Goal: Transaction & Acquisition: Purchase product/service

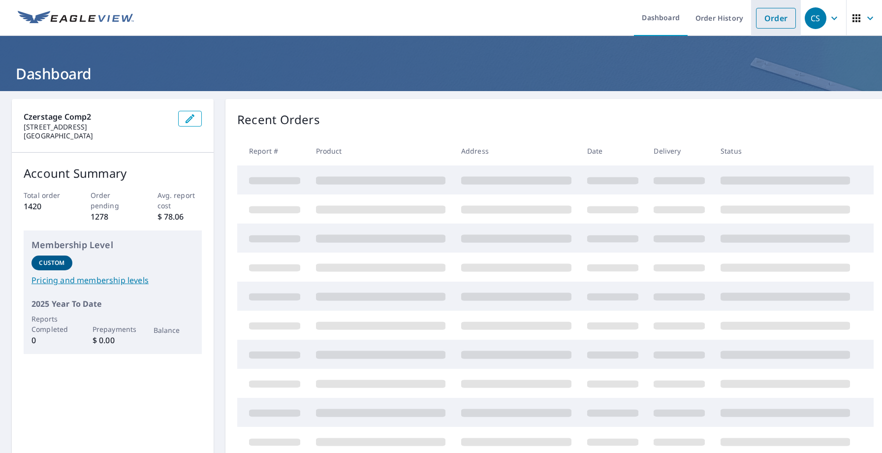
click at [770, 9] on link "Order" at bounding box center [776, 18] width 40 height 21
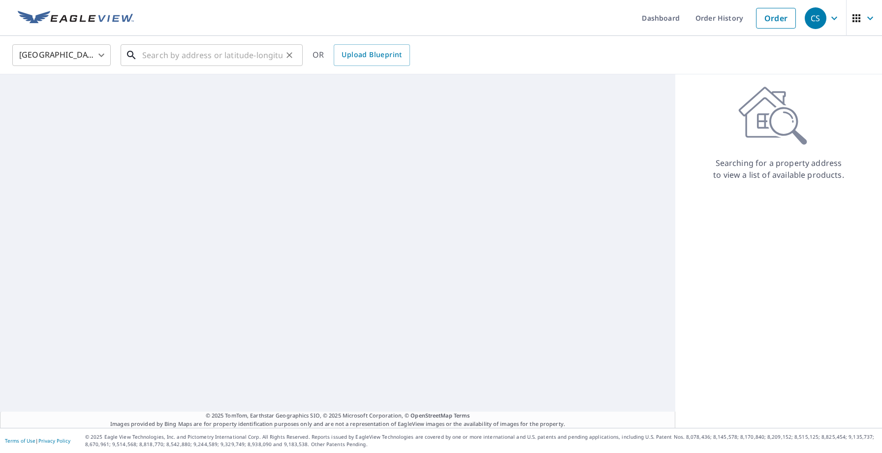
click at [215, 59] on input "text" at bounding box center [212, 55] width 140 height 28
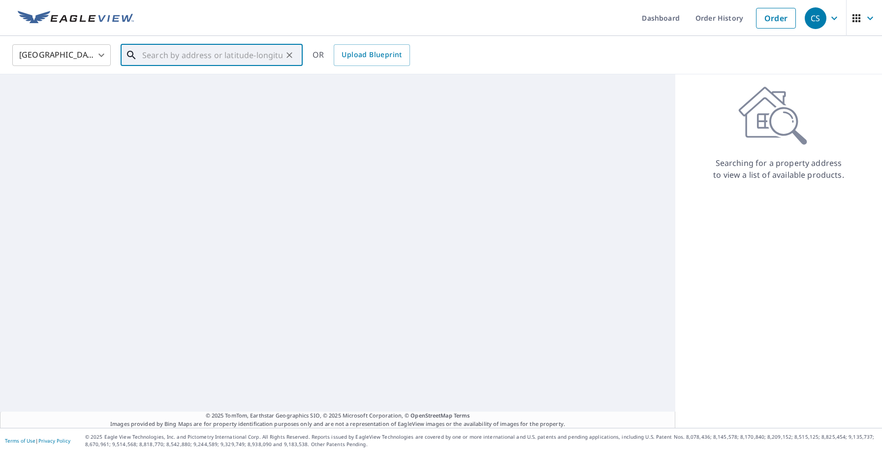
paste input "1770 Marylhurst Dr"
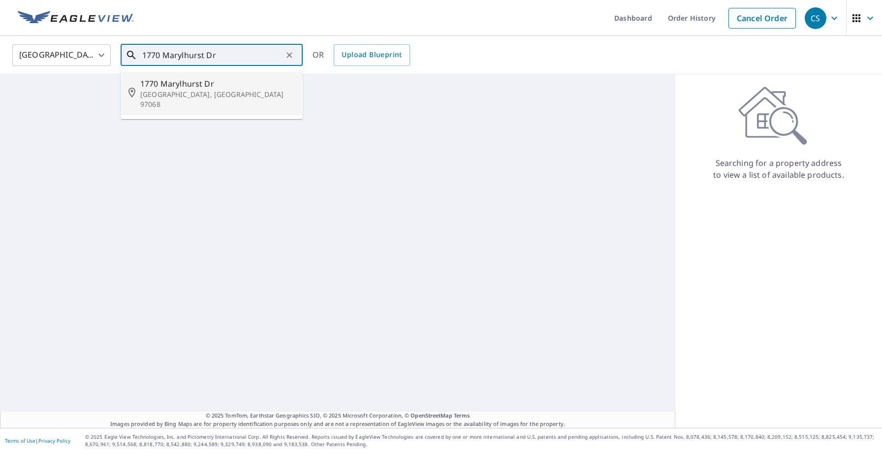
click at [201, 90] on p "[GEOGRAPHIC_DATA], [GEOGRAPHIC_DATA] 97068" at bounding box center [217, 100] width 155 height 20
type input "[STREET_ADDRESS]"
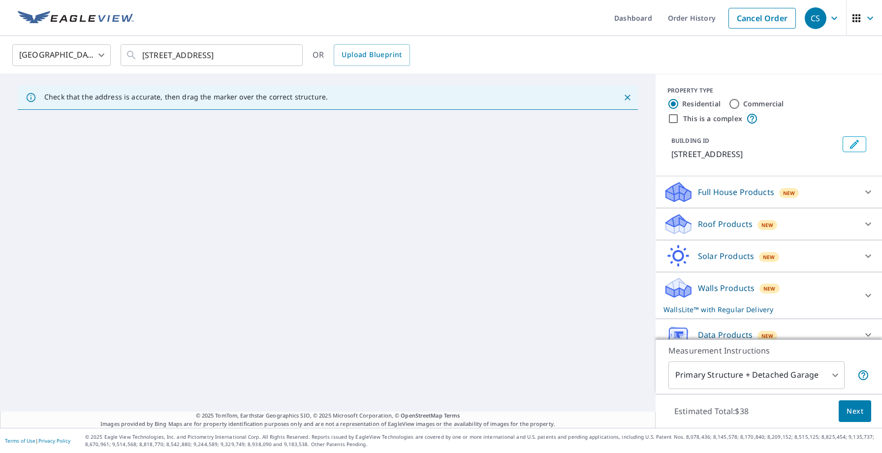
click at [722, 227] on p "Roof Products" at bounding box center [725, 224] width 55 height 12
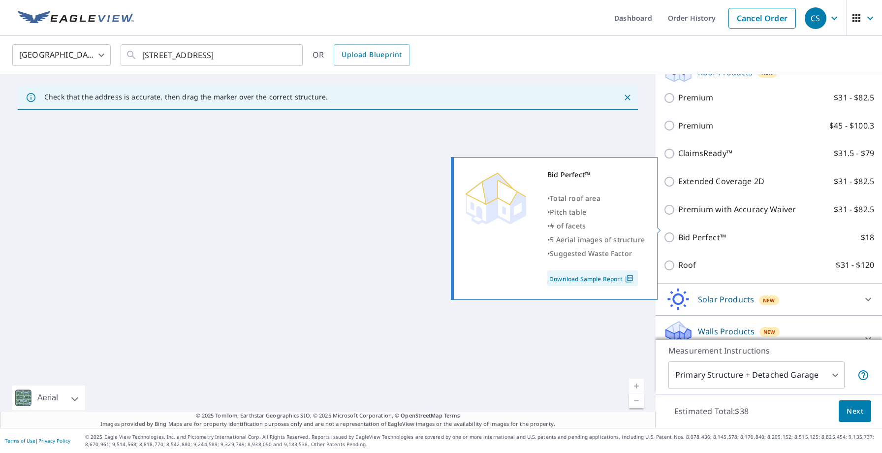
scroll to position [165, 0]
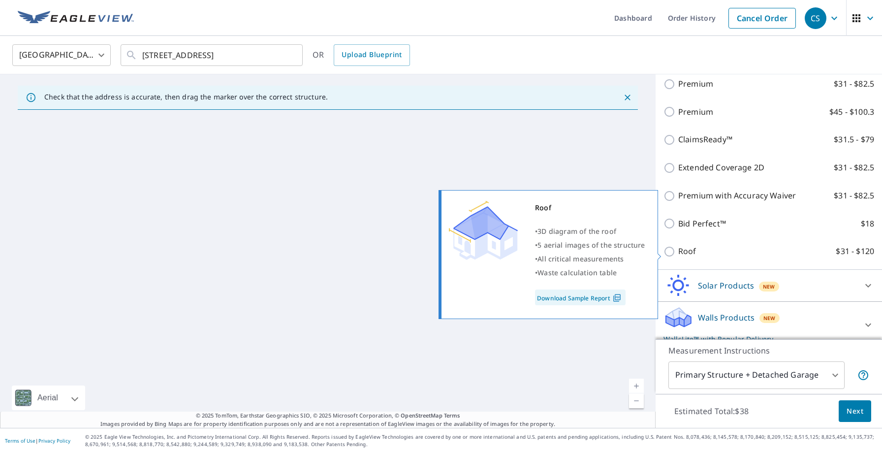
click at [674, 252] on input "Roof $31 - $120" at bounding box center [671, 252] width 15 height 12
checkbox input "true"
type input "3"
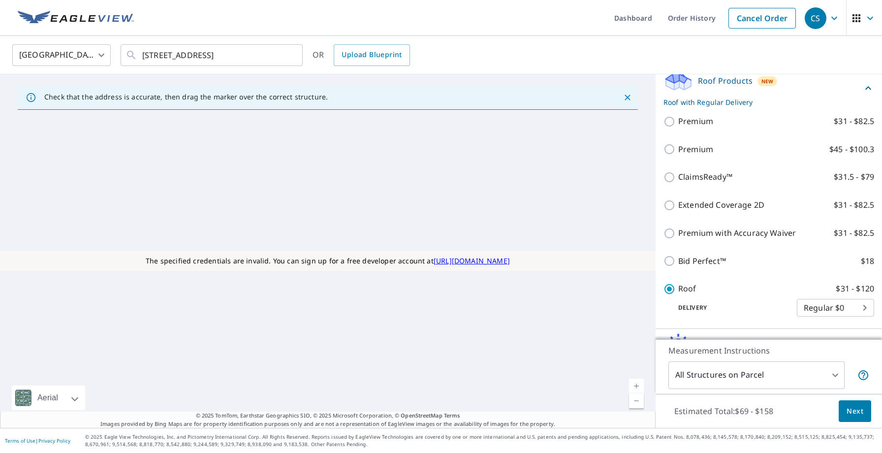
scroll to position [113, 0]
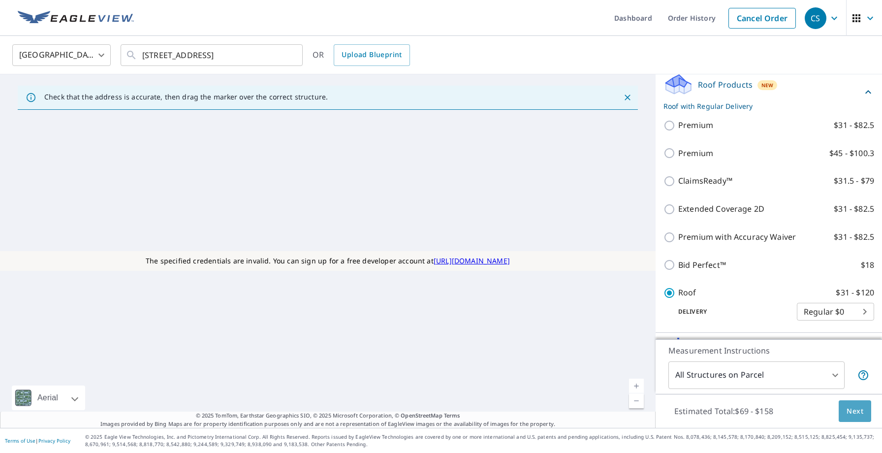
click at [850, 411] on span "Next" at bounding box center [855, 411] width 17 height 12
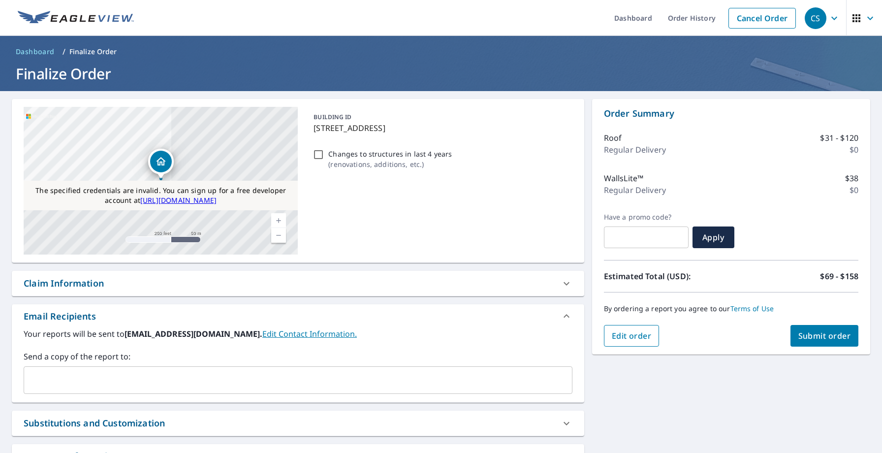
click at [624, 340] on span "Edit order" at bounding box center [632, 335] width 40 height 11
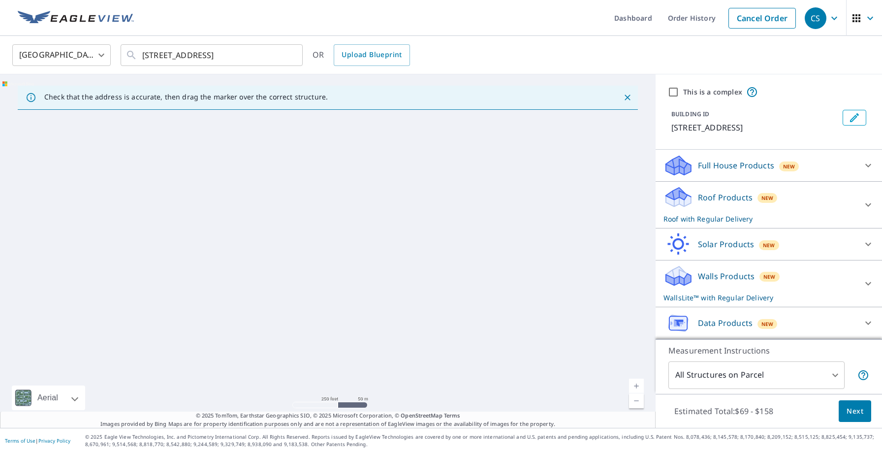
click at [699, 284] on div "Walls Products New WallsLite™ with Regular Delivery" at bounding box center [760, 283] width 193 height 38
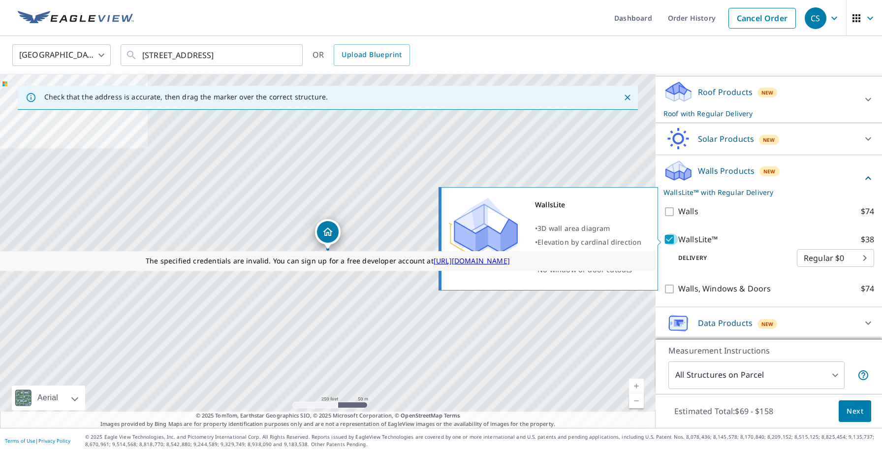
click at [671, 242] on input "WallsLite™ $38" at bounding box center [671, 239] width 15 height 12
checkbox input "false"
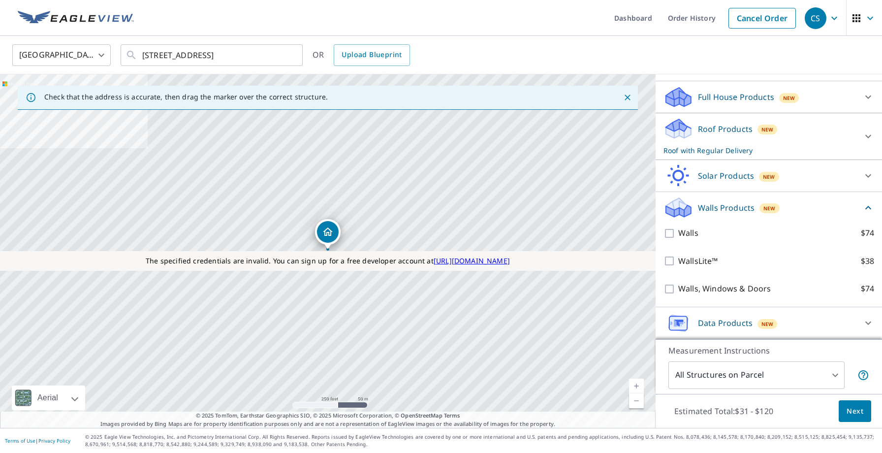
click at [853, 415] on span "Next" at bounding box center [855, 411] width 17 height 12
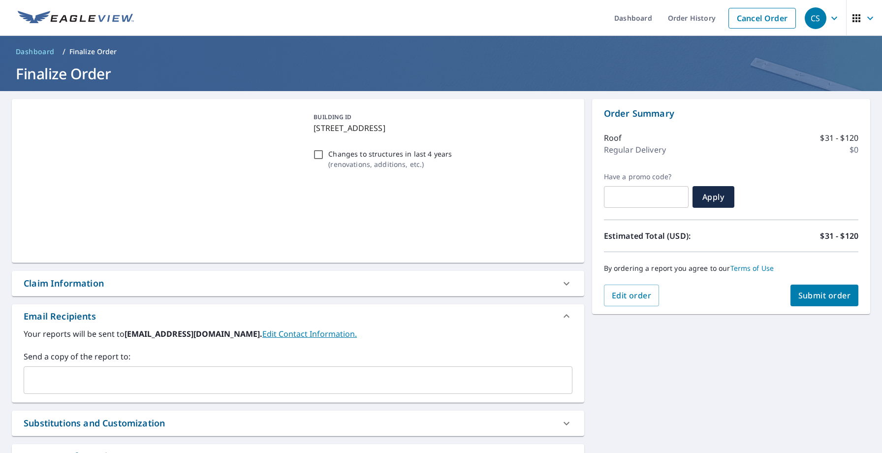
click at [826, 298] on span "Submit order" at bounding box center [825, 295] width 53 height 11
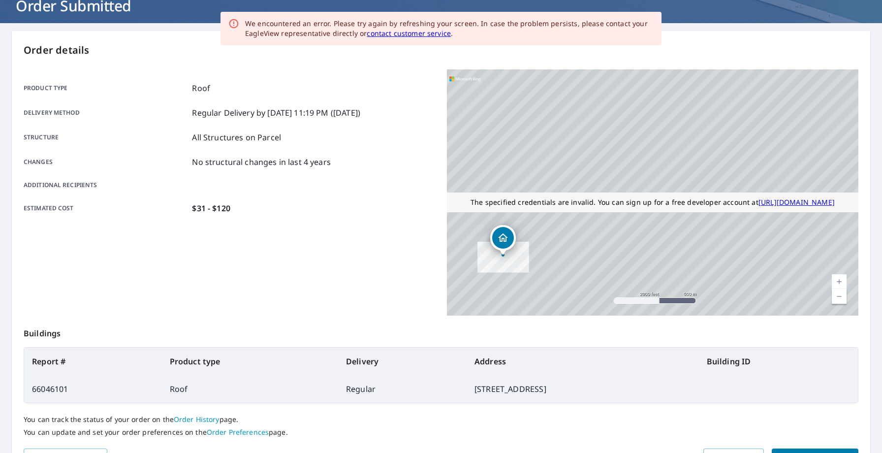
scroll to position [126, 0]
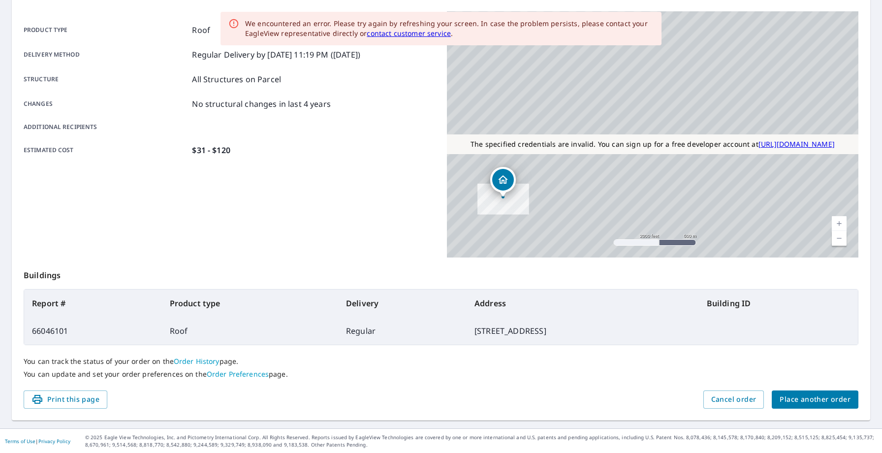
click at [59, 330] on td "66046101" at bounding box center [93, 331] width 138 height 28
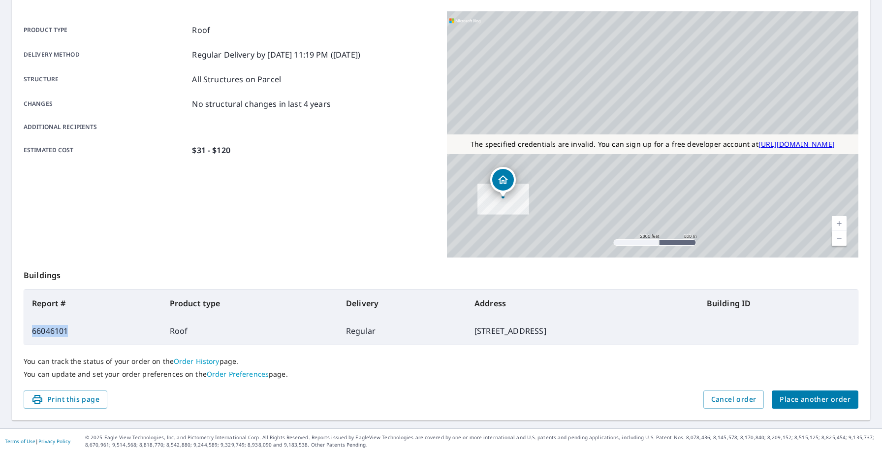
copy td "66046101"
